Goal: Task Accomplishment & Management: Complete application form

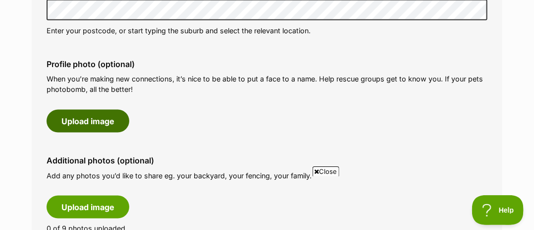
click at [86, 117] on button "Upload image" at bounding box center [88, 121] width 83 height 23
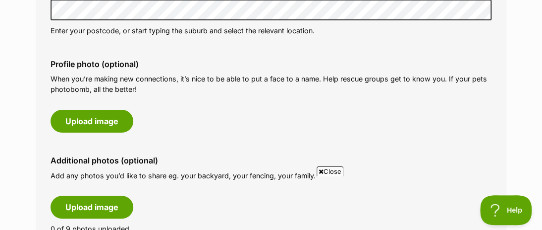
click at [320, 170] on icon at bounding box center [321, 171] width 5 height 6
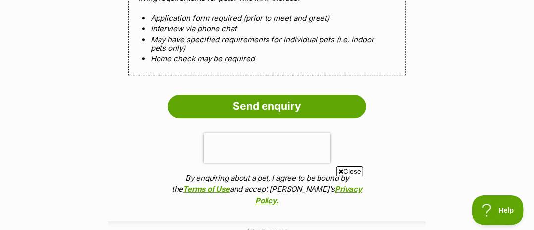
scroll to position [1041, 0]
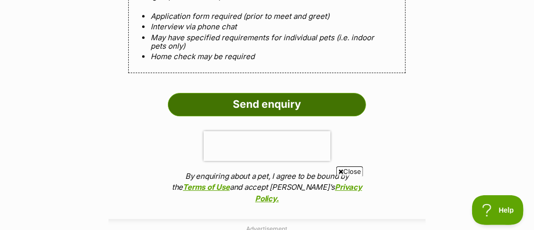
click at [270, 99] on input "Send enquiry" at bounding box center [267, 104] width 198 height 23
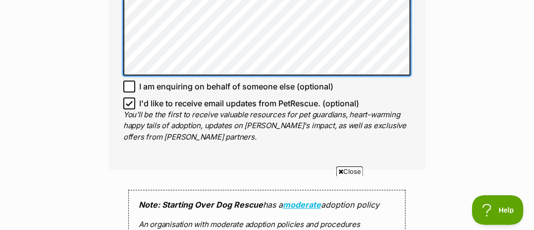
scroll to position [793, 0]
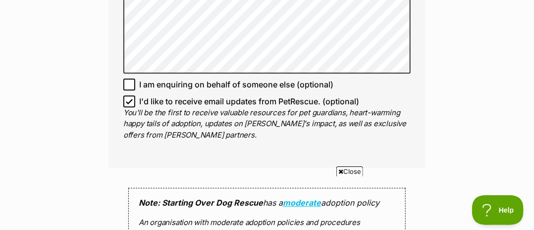
click at [348, 170] on span "Close" at bounding box center [350, 171] width 27 height 10
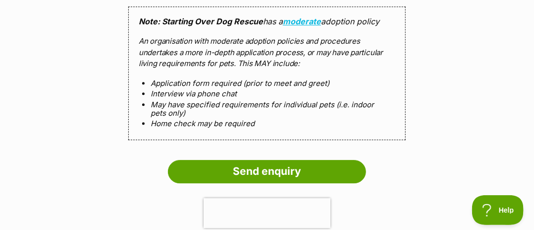
scroll to position [991, 0]
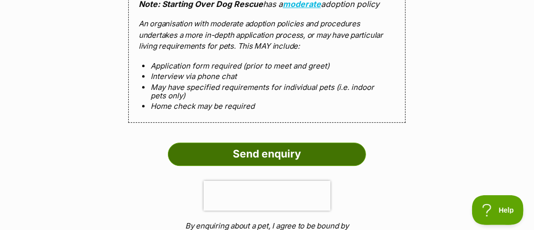
click at [264, 150] on input "Send enquiry" at bounding box center [267, 153] width 198 height 23
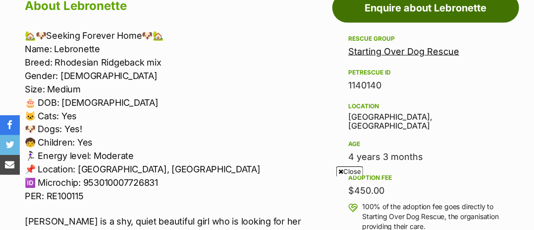
click at [442, 6] on link "Enquire about Lebronette" at bounding box center [426, 8] width 187 height 30
